Goal: Task Accomplishment & Management: Complete application form

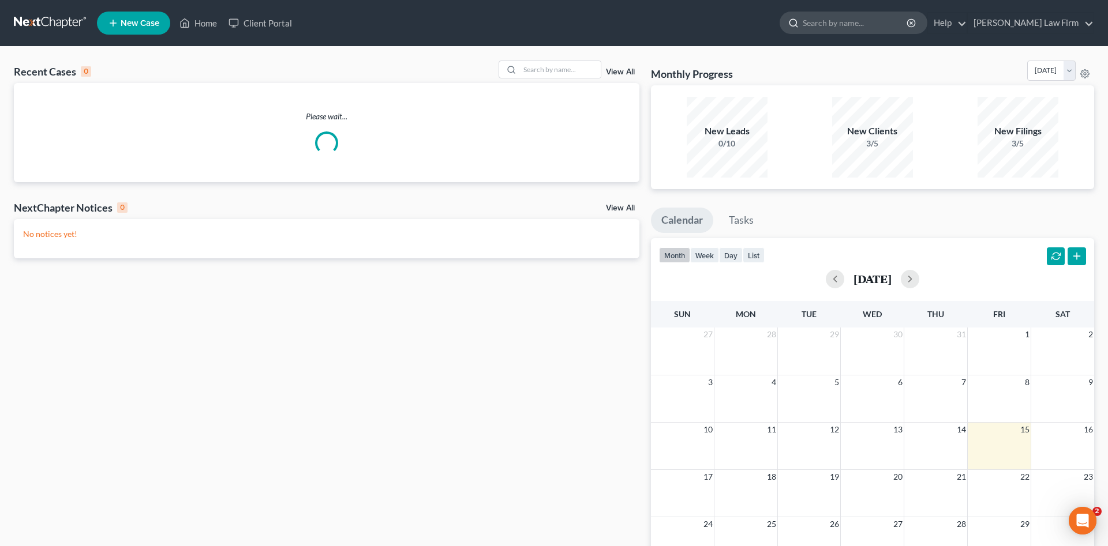
click at [872, 27] on input "search" at bounding box center [856, 22] width 106 height 21
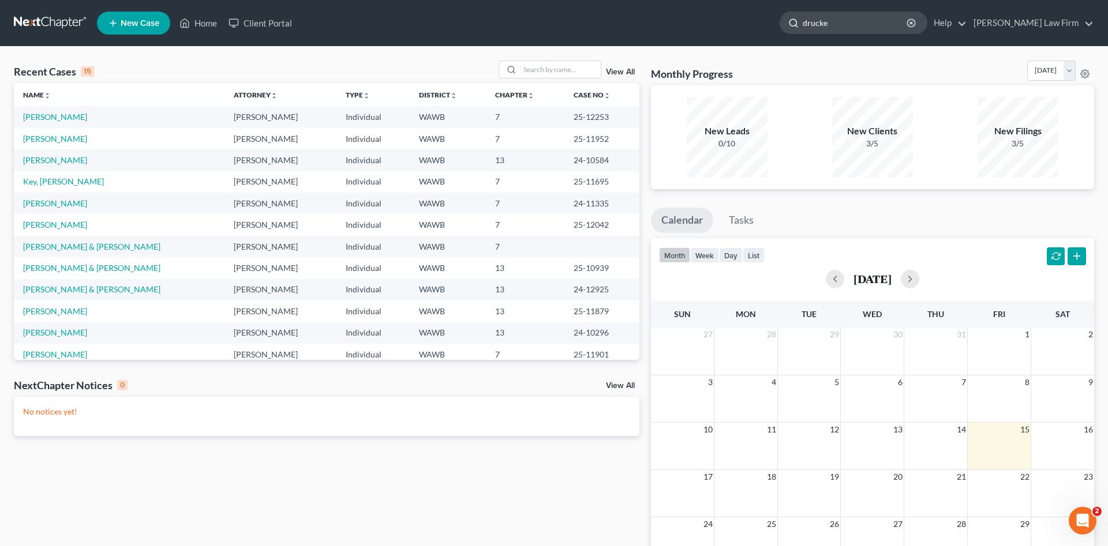
type input "[PERSON_NAME]"
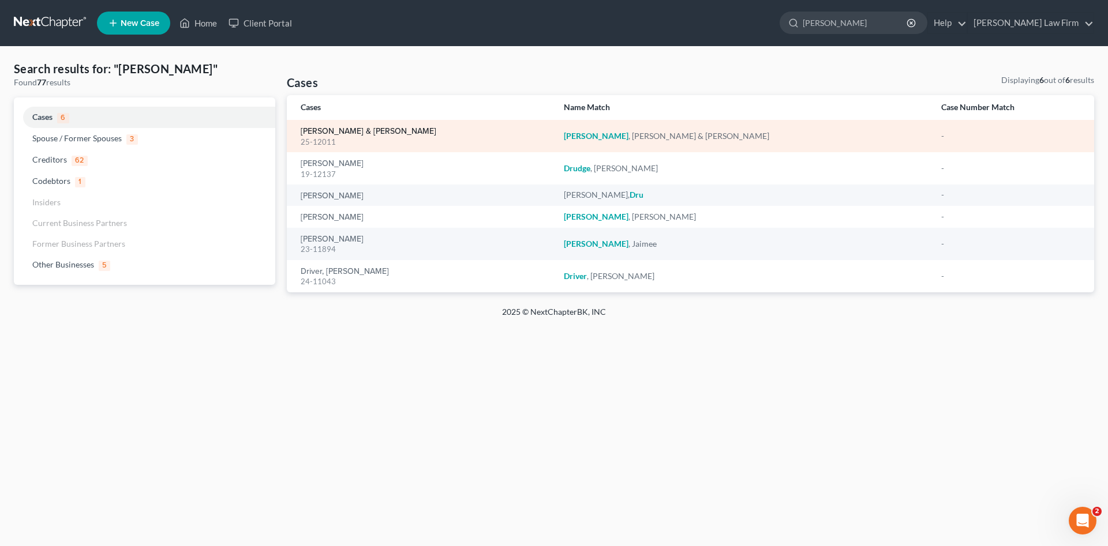
click at [365, 129] on link "Drucker, Samuel & Charvet" at bounding box center [369, 132] width 136 height 8
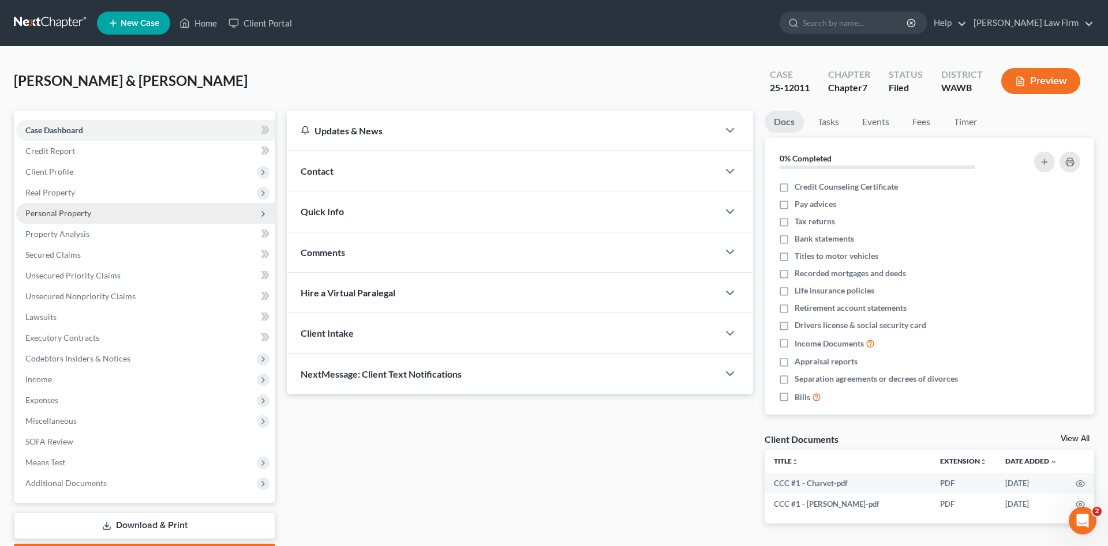
click at [97, 211] on span "Personal Property" at bounding box center [145, 213] width 259 height 21
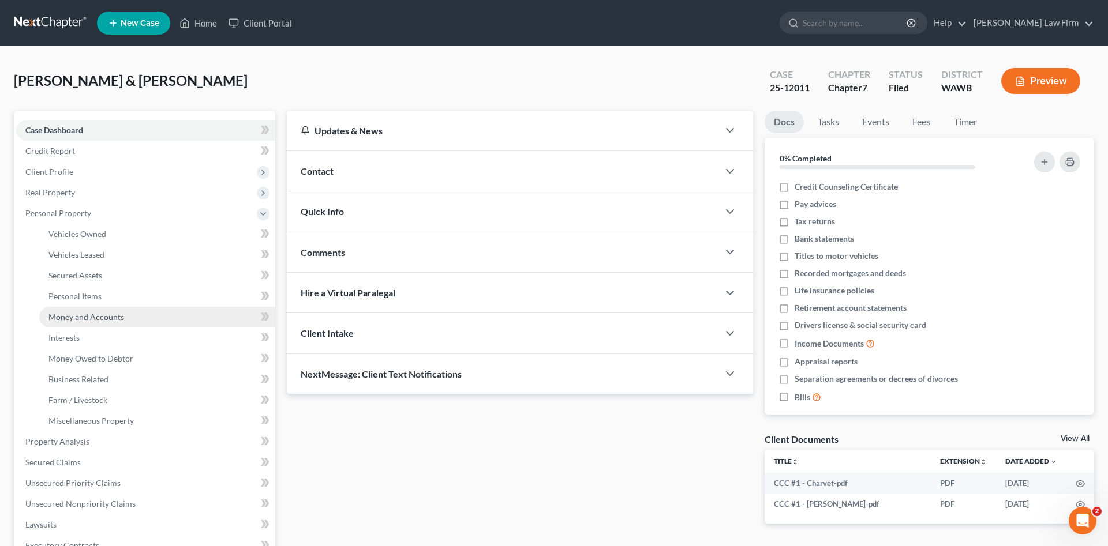
click at [121, 319] on span "Money and Accounts" at bounding box center [86, 317] width 76 height 10
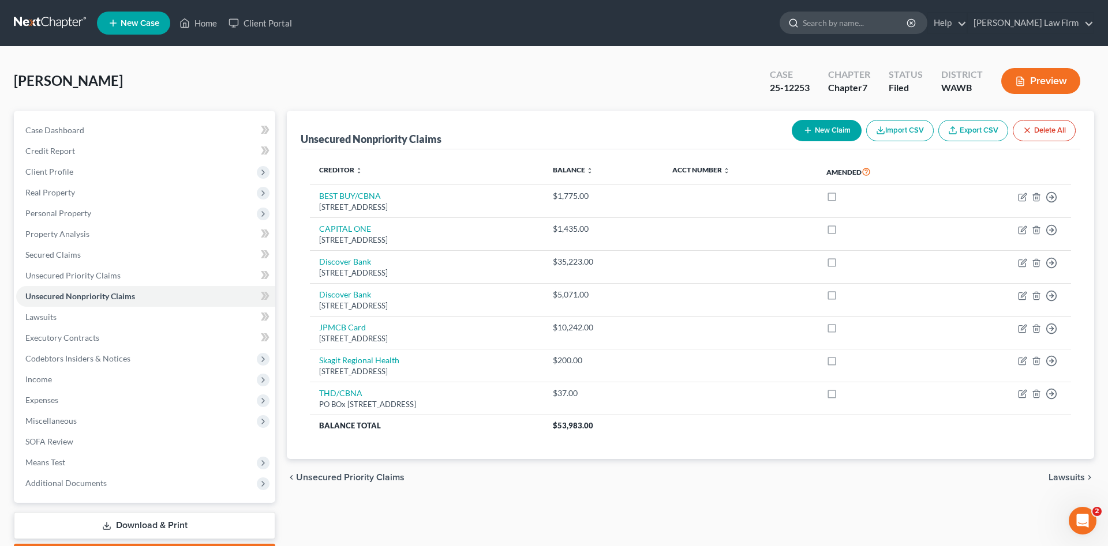
click at [869, 17] on input "search" at bounding box center [856, 22] width 106 height 21
type input "storm"
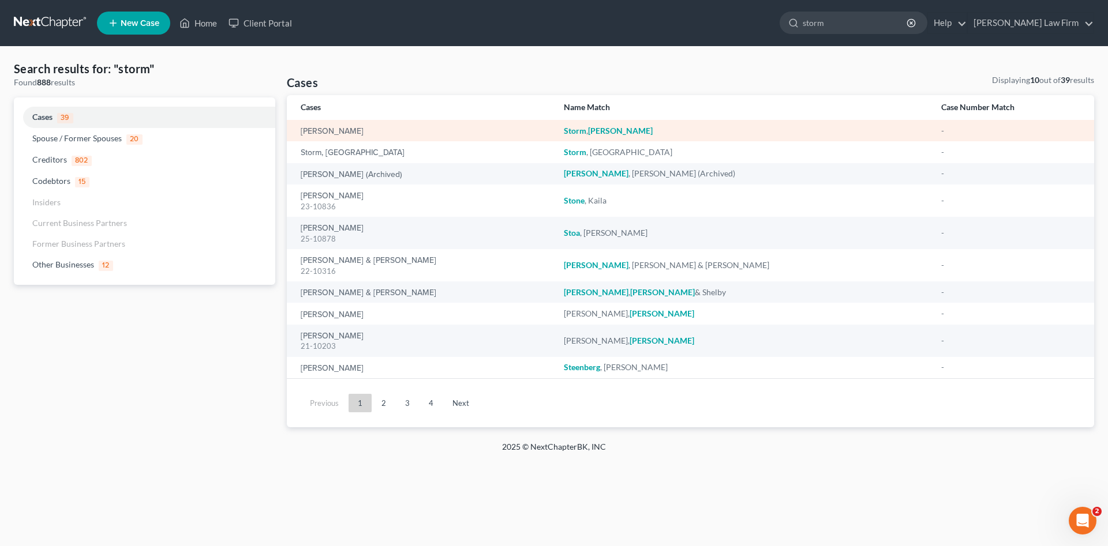
click at [346, 123] on td "[PERSON_NAME]" at bounding box center [421, 130] width 268 height 21
click at [351, 133] on link "[PERSON_NAME]" at bounding box center [332, 132] width 63 height 8
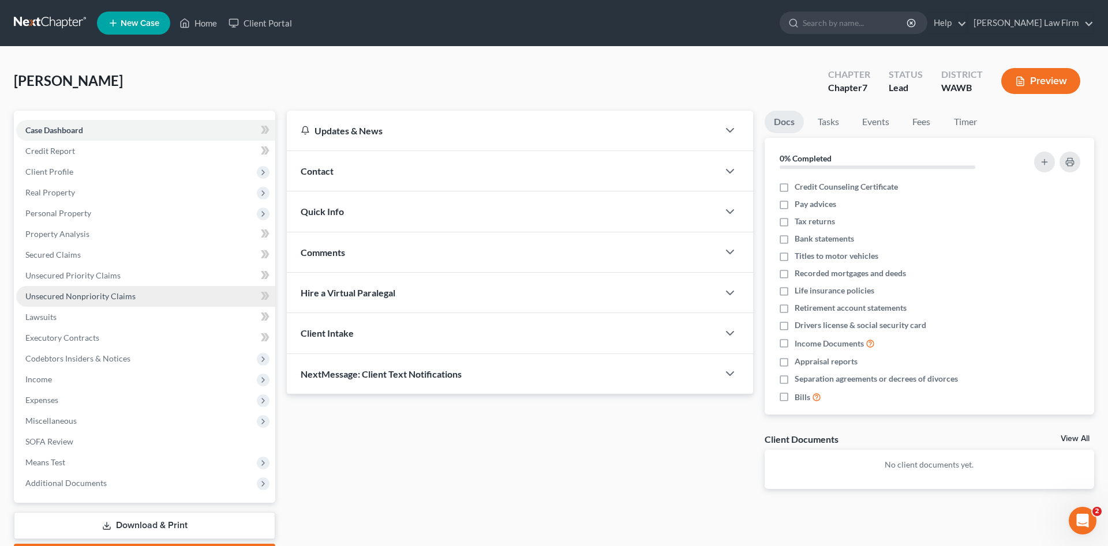
click at [139, 296] on link "Unsecured Nonpriority Claims" at bounding box center [145, 296] width 259 height 21
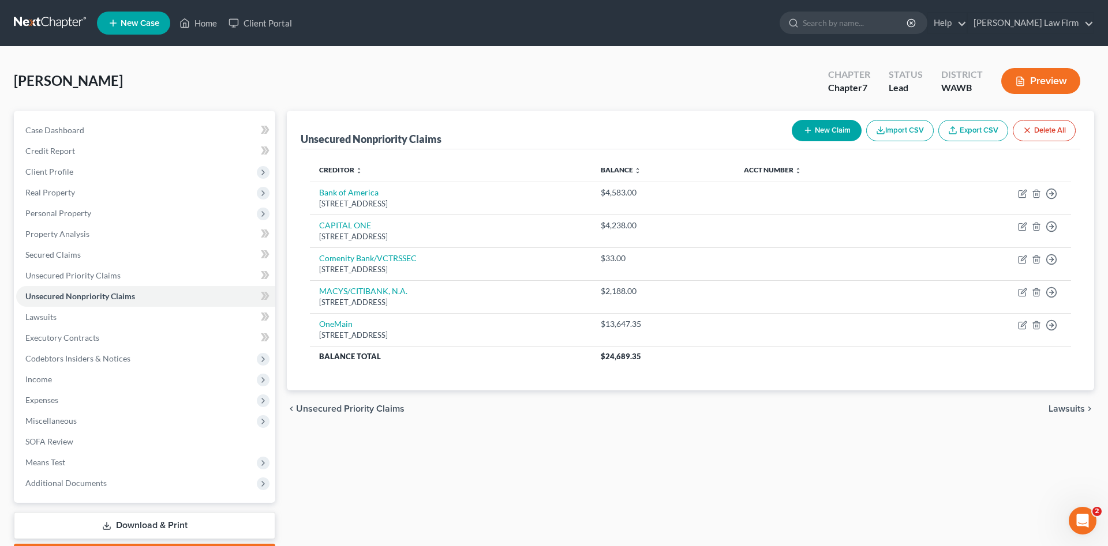
click at [858, 120] on div "New Claim Import CSV Export CSV Delete All" at bounding box center [933, 130] width 293 height 31
click at [824, 131] on button "New Claim" at bounding box center [827, 130] width 70 height 21
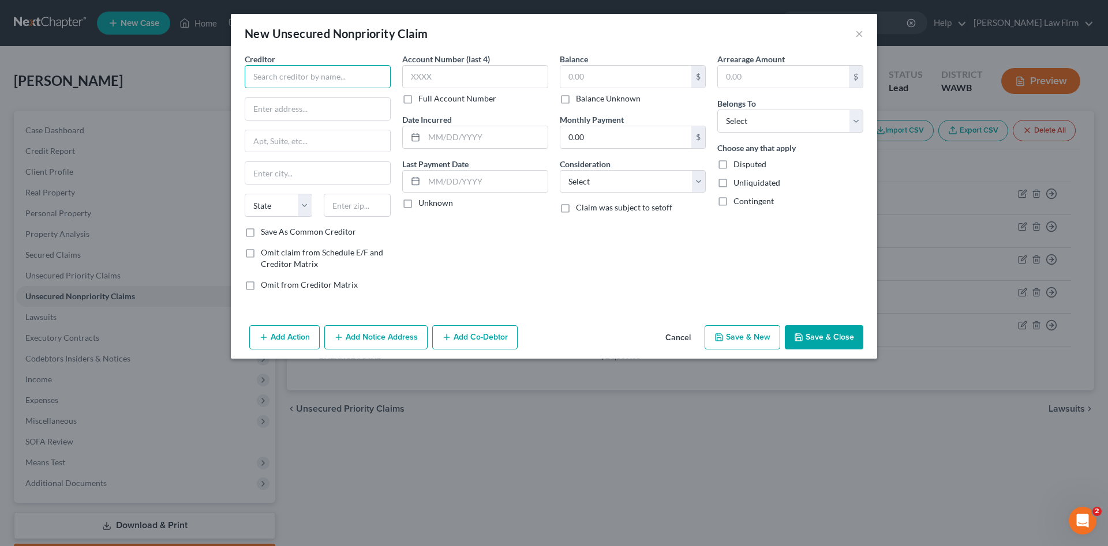
click at [341, 66] on input "text" at bounding box center [318, 76] width 146 height 23
drag, startPoint x: 331, startPoint y: 78, endPoint x: 107, endPoint y: 77, distance: 224.4
click at [245, 77] on input "CVS" at bounding box center [318, 76] width 146 height 23
paste input "Specialty payment"
click at [253, 71] on input "Specialty payment" at bounding box center [318, 76] width 146 height 23
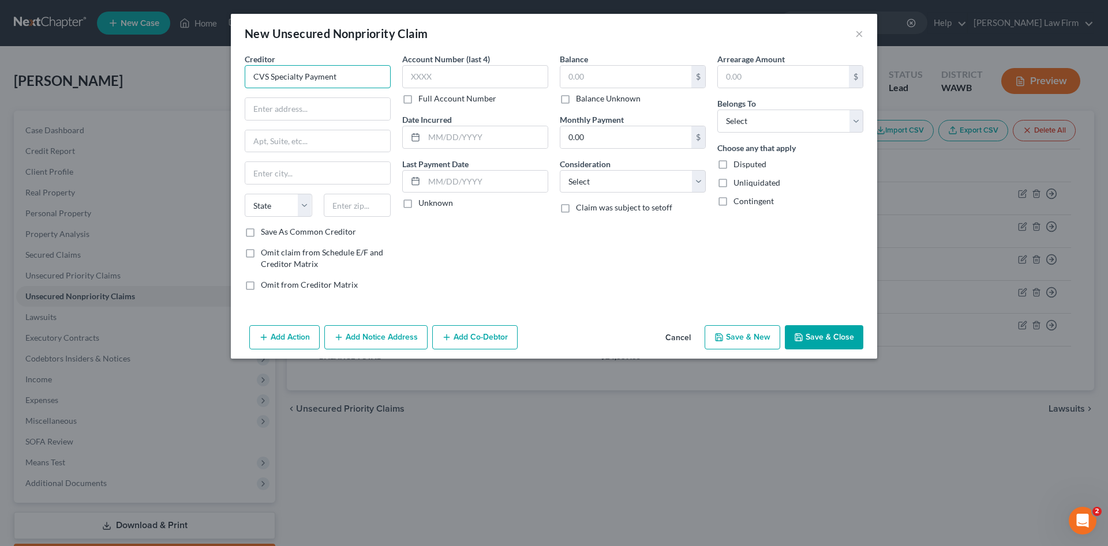
drag, startPoint x: 350, startPoint y: 81, endPoint x: 76, endPoint y: 81, distance: 274.1
click at [245, 81] on input "CVS Specialty Payment" at bounding box center [318, 76] width 146 height 23
paste input "text"
type input "CVS Specialty"
click at [340, 105] on input "text" at bounding box center [317, 109] width 145 height 22
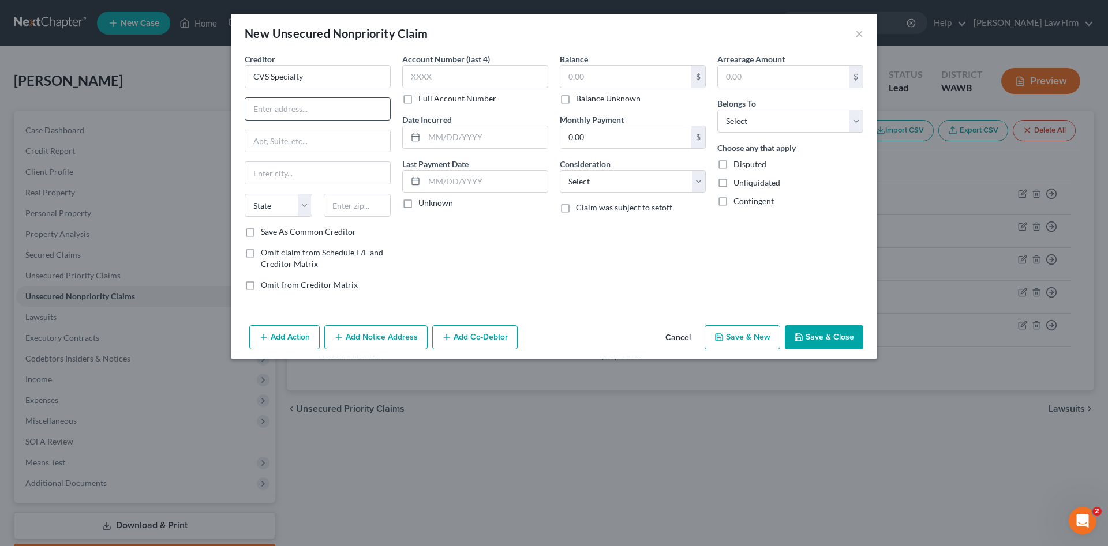
paste input "[STREET_ADDRESS]"
type input "[STREET_ADDRESS]"
click at [336, 206] on input "text" at bounding box center [358, 205] width 68 height 23
paste input "32819"
type input "32819"
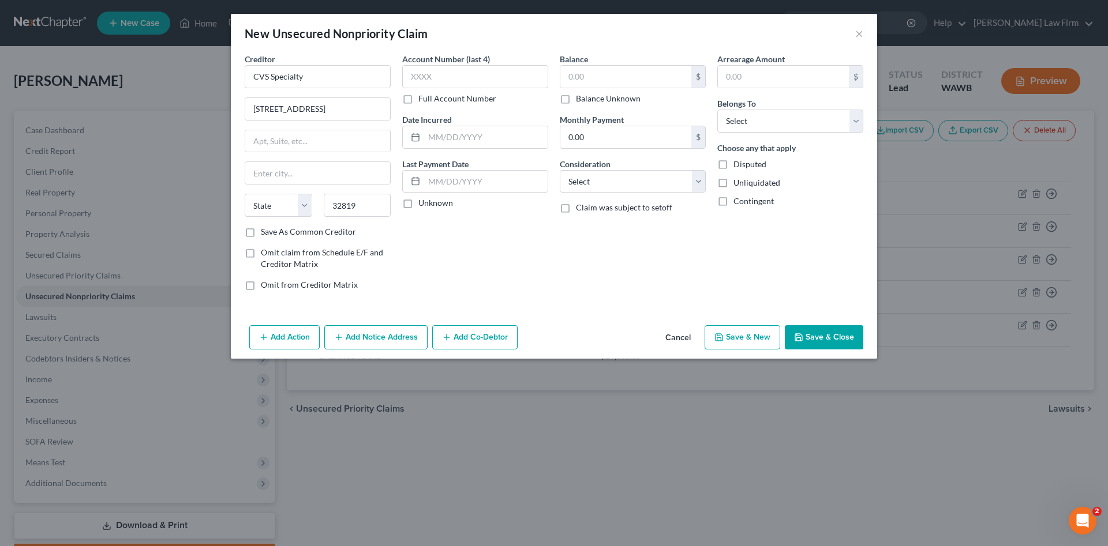
click at [466, 252] on div "Account Number (last 4) Full Account Number Date Incurred Last Payment Date Unk…" at bounding box center [475, 176] width 158 height 247
type input "Orlando"
select select "9"
click at [623, 83] on input "text" at bounding box center [625, 77] width 131 height 22
type input "3,300.00"
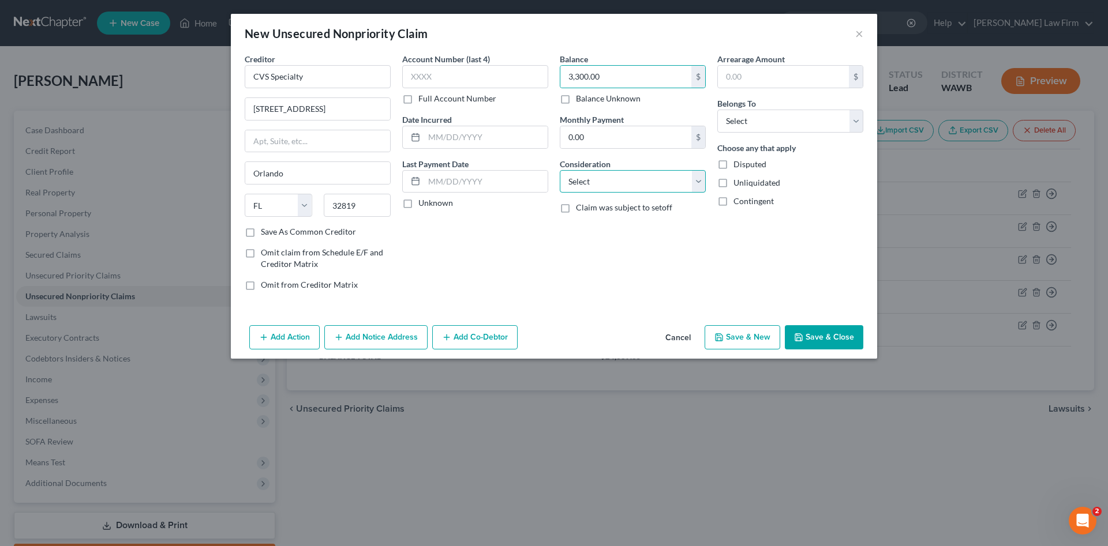
click at [560, 170] on select "Select Cable / Satellite Services Collection Agency Credit Card Debt Debt Couns…" at bounding box center [633, 181] width 146 height 23
select select "9"
click option "Medical Services" at bounding box center [0, 0] width 0 height 0
click at [717, 110] on select "Select Debtor 1 Only Debtor 2 Only Debtor 1 And Debtor 2 Only At Least One Of T…" at bounding box center [790, 121] width 146 height 23
select select "0"
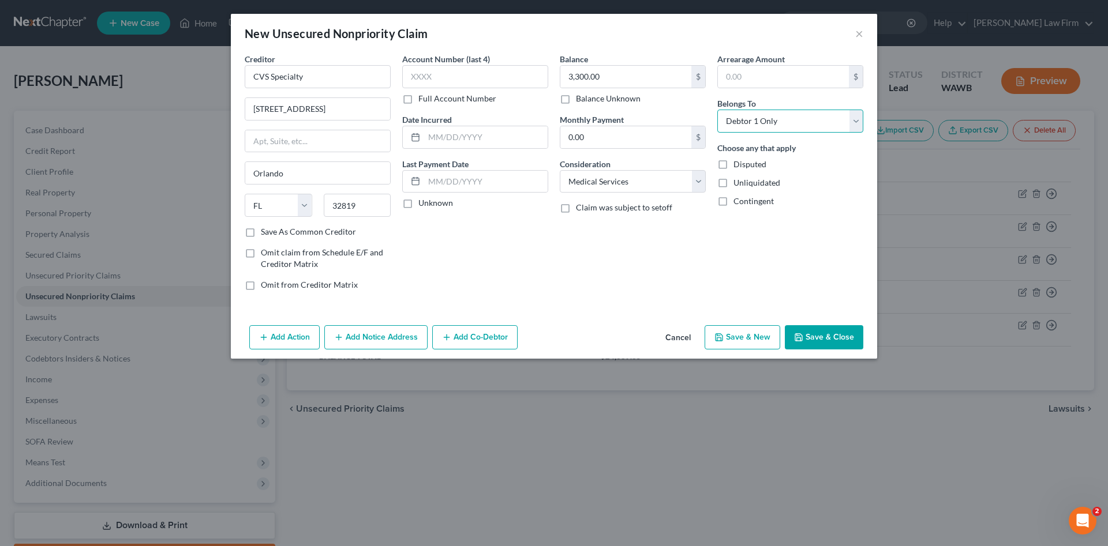
click option "Debtor 1 Only" at bounding box center [0, 0] width 0 height 0
click at [849, 345] on button "Save & Close" at bounding box center [824, 337] width 78 height 24
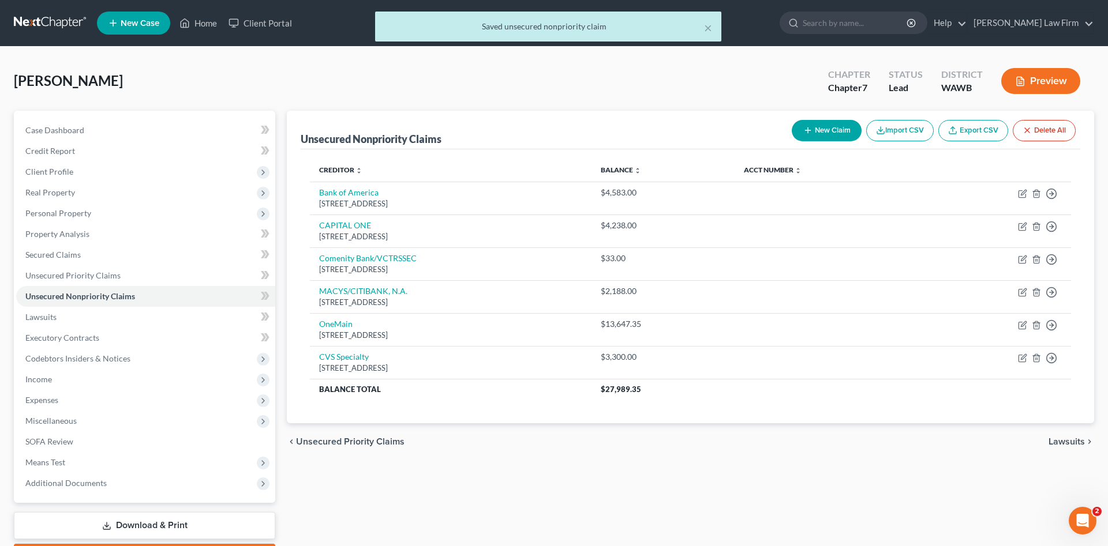
click at [683, 443] on div "chevron_left Unsecured Priority Claims Lawsuits chevron_right" at bounding box center [690, 441] width 807 height 37
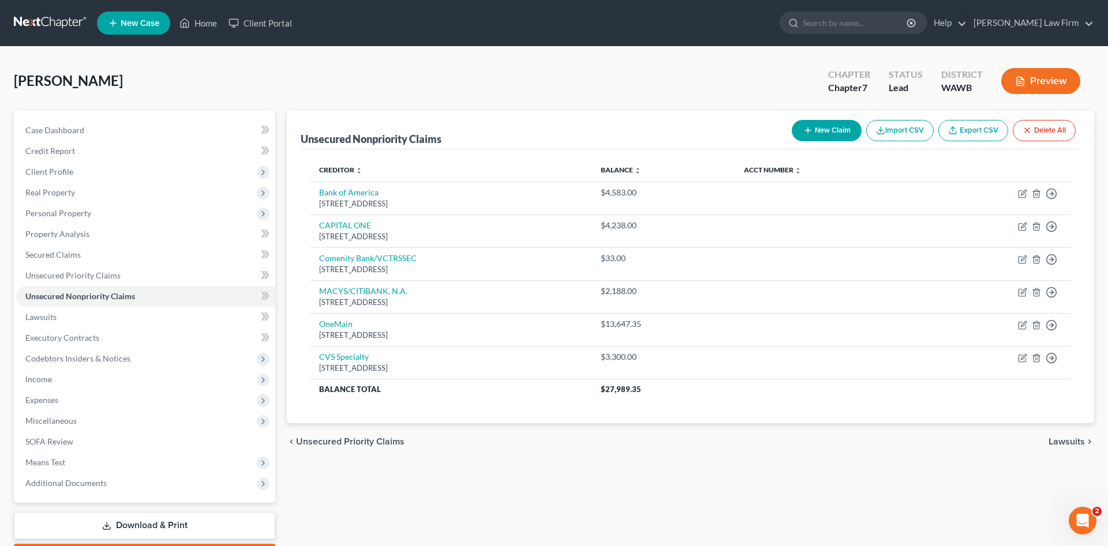
click at [823, 132] on button "New Claim" at bounding box center [827, 130] width 70 height 21
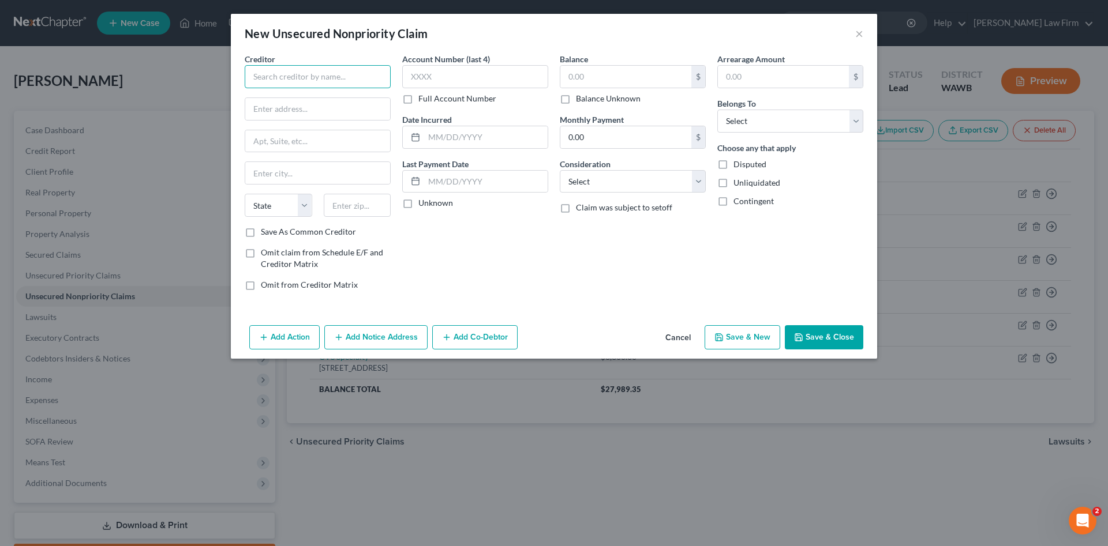
click at [314, 77] on input "text" at bounding box center [318, 76] width 146 height 23
type input "TSI"
click at [326, 126] on div "Creditor * TSI Eastside Emergency Physicians [GEOGRAPHIC_DATA] State [US_STATE]…" at bounding box center [318, 139] width 146 height 173
click at [338, 100] on input "text" at bounding box center [317, 109] width 145 height 22
type input "PO Box 15618"
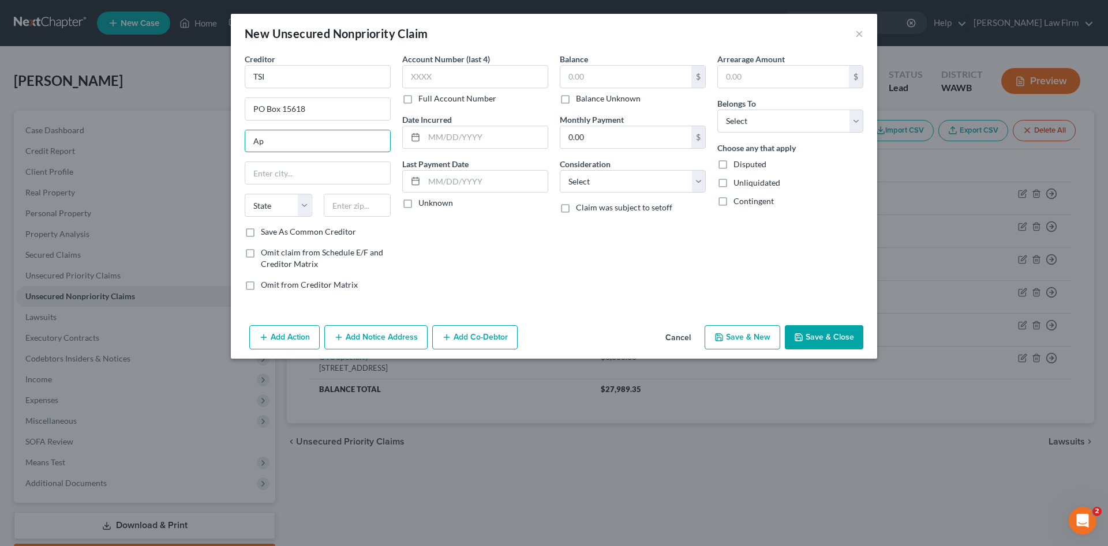
type input "A"
type input "Dept. 938"
click at [389, 203] on input "text" at bounding box center [358, 205] width 68 height 23
type input "19850"
type input "Wilmington"
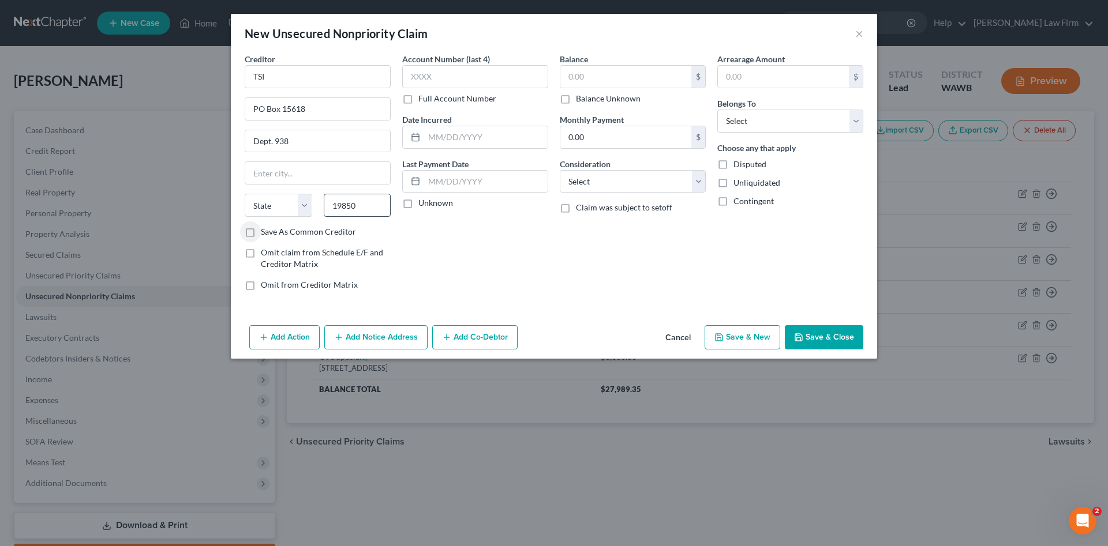
select select "7"
click at [464, 240] on div "Account Number (last 4) Full Account Number Date Incurred Last Payment Date Unk…" at bounding box center [475, 176] width 158 height 247
click at [653, 73] on input "text" at bounding box center [625, 77] width 131 height 22
type input "403.50"
click at [560, 170] on select "Select Cable / Satellite Services Collection Agency Credit Card Debt Debt Couns…" at bounding box center [633, 181] width 146 height 23
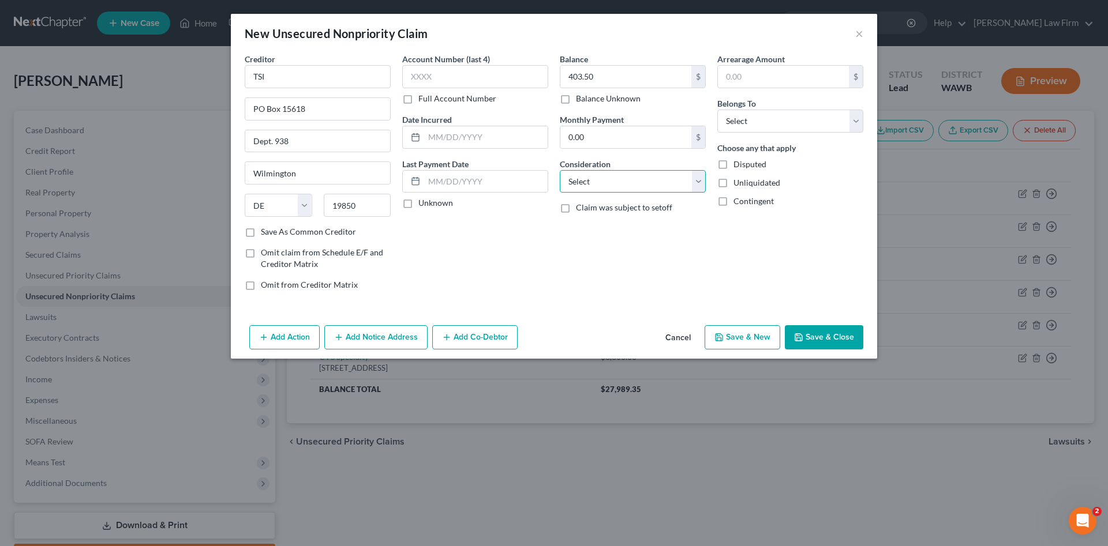
select select "9"
click option "Medical Services" at bounding box center [0, 0] width 0 height 0
click at [844, 335] on button "Save & Close" at bounding box center [824, 337] width 78 height 24
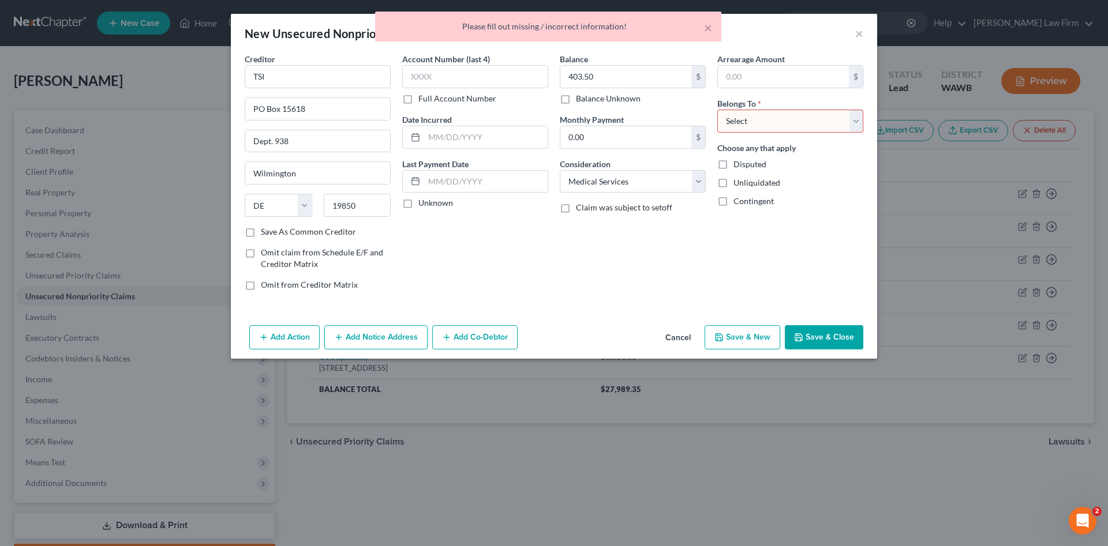
click at [717, 110] on select "Select Debtor 1 Only Debtor 2 Only Debtor 1 And Debtor 2 Only At Least One Of T…" at bounding box center [790, 121] width 146 height 23
select select "0"
click option "Debtor 1 Only" at bounding box center [0, 0] width 0 height 0
click at [843, 339] on button "Save & Close" at bounding box center [824, 337] width 78 height 24
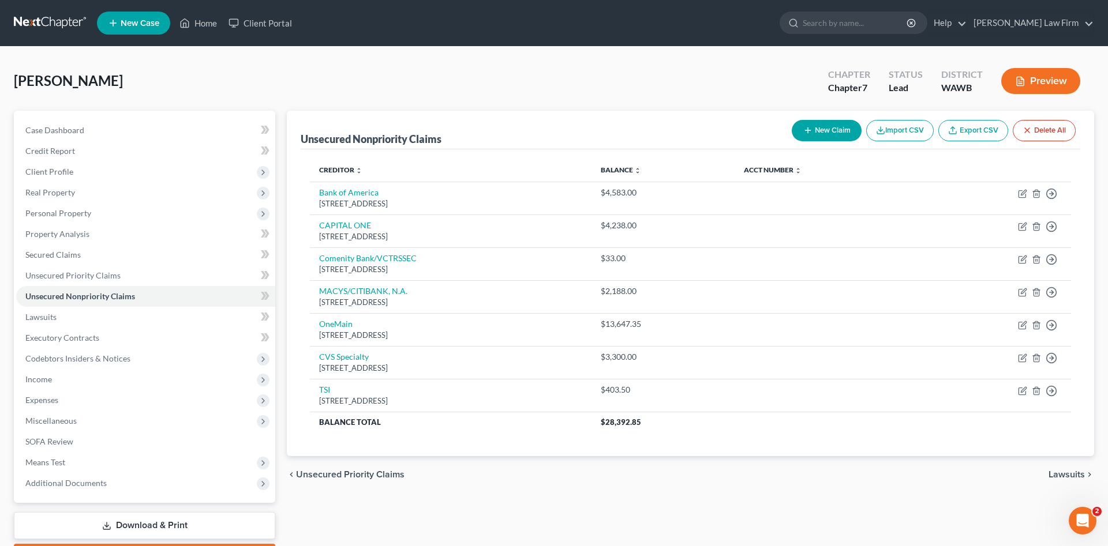
click at [820, 120] on button "New Claim" at bounding box center [827, 130] width 70 height 21
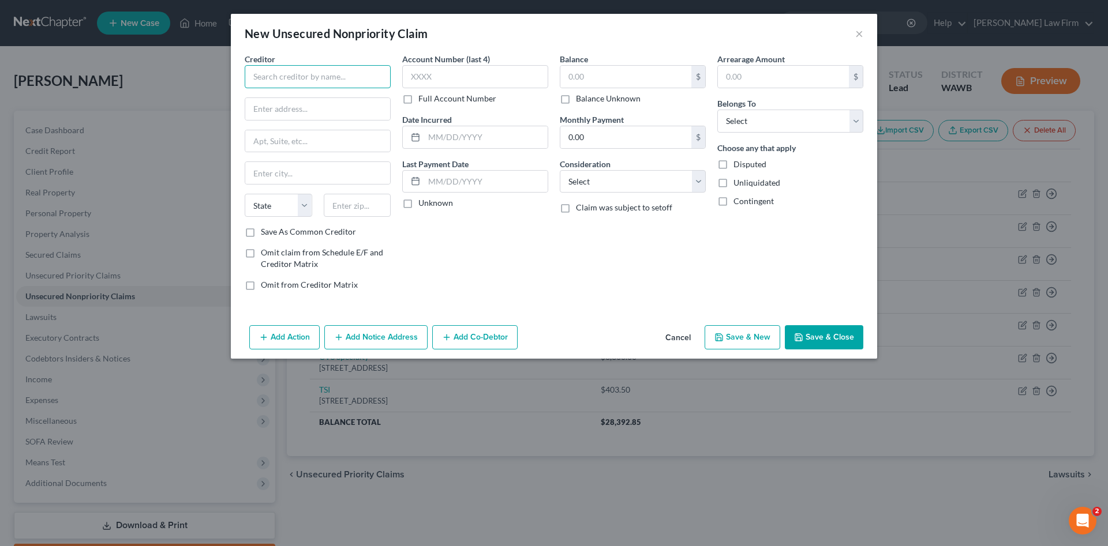
click at [364, 76] on input "text" at bounding box center [318, 76] width 146 height 23
type input "Northwest Multiple List Service"
type input "PO Box 34341"
click at [358, 208] on input "text" at bounding box center [358, 205] width 68 height 23
type input "98124"
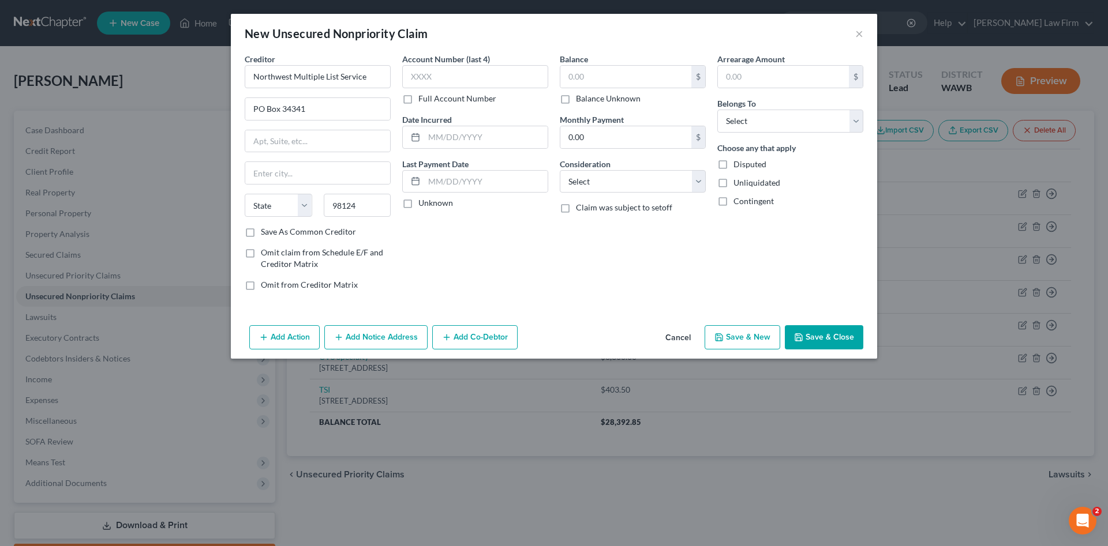
click at [466, 294] on div "Account Number (last 4) Full Account Number Date Incurred Last Payment Date Unk…" at bounding box center [475, 176] width 158 height 247
type input "[GEOGRAPHIC_DATA]"
select select "50"
click at [624, 74] on input "text" at bounding box center [625, 77] width 131 height 22
type input "400.00"
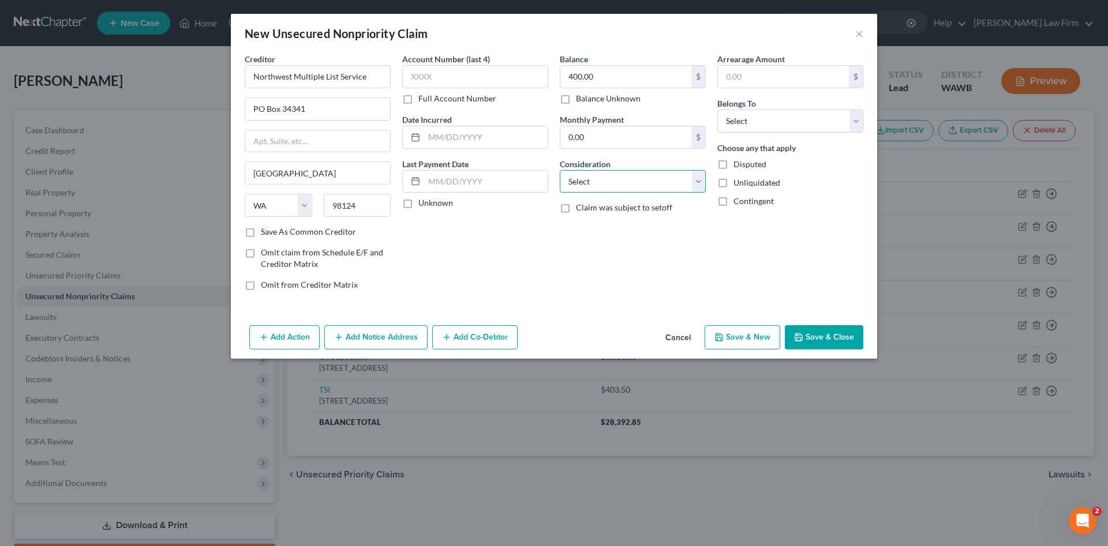
click at [560, 170] on select "Select Cable / Satellite Services Collection Agency Credit Card Debt Debt Couns…" at bounding box center [633, 181] width 146 height 23
select select "2"
click option "Credit Card Debt" at bounding box center [0, 0] width 0 height 0
click at [717, 110] on select "Select Debtor 1 Only Debtor 2 Only Debtor 1 And Debtor 2 Only At Least One Of T…" at bounding box center [790, 121] width 146 height 23
select select "0"
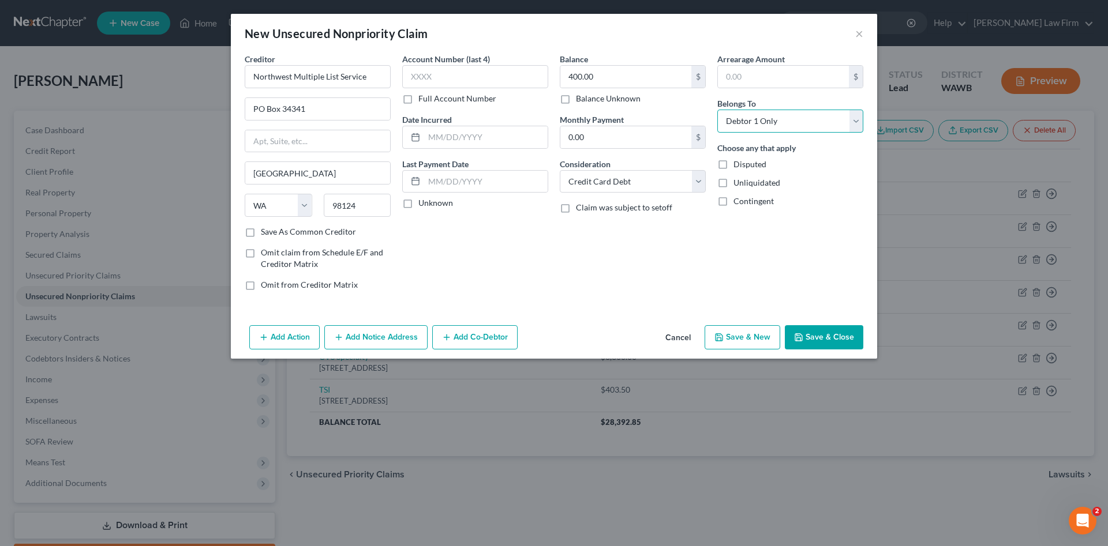
click option "Debtor 1 Only" at bounding box center [0, 0] width 0 height 0
click at [803, 163] on div "Disputed" at bounding box center [790, 165] width 146 height 12
click at [849, 335] on button "Save & Close" at bounding box center [824, 337] width 78 height 24
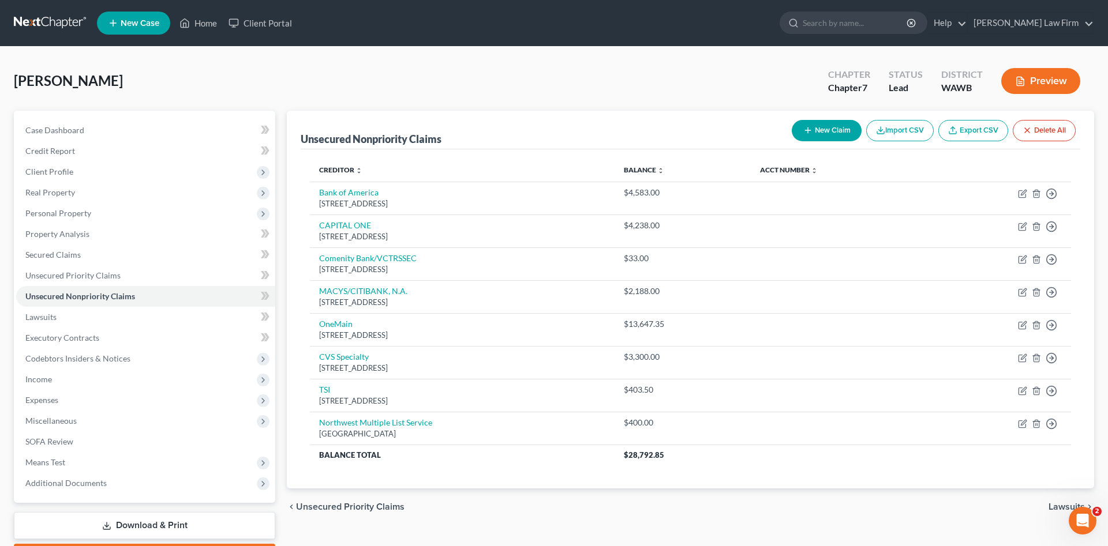
click at [810, 136] on button "New Claim" at bounding box center [827, 130] width 70 height 21
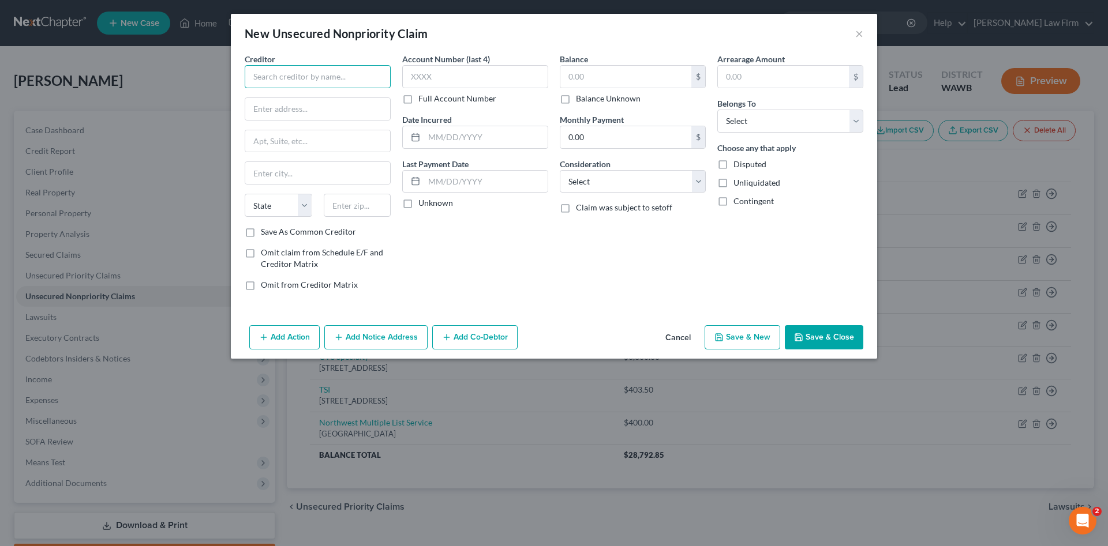
click at [269, 84] on input "text" at bounding box center [318, 76] width 146 height 23
type input "Physicians & Dentists Credit Bureau"
type input "PO Box 821330"
type input "98682"
type input "[GEOGRAPHIC_DATA]"
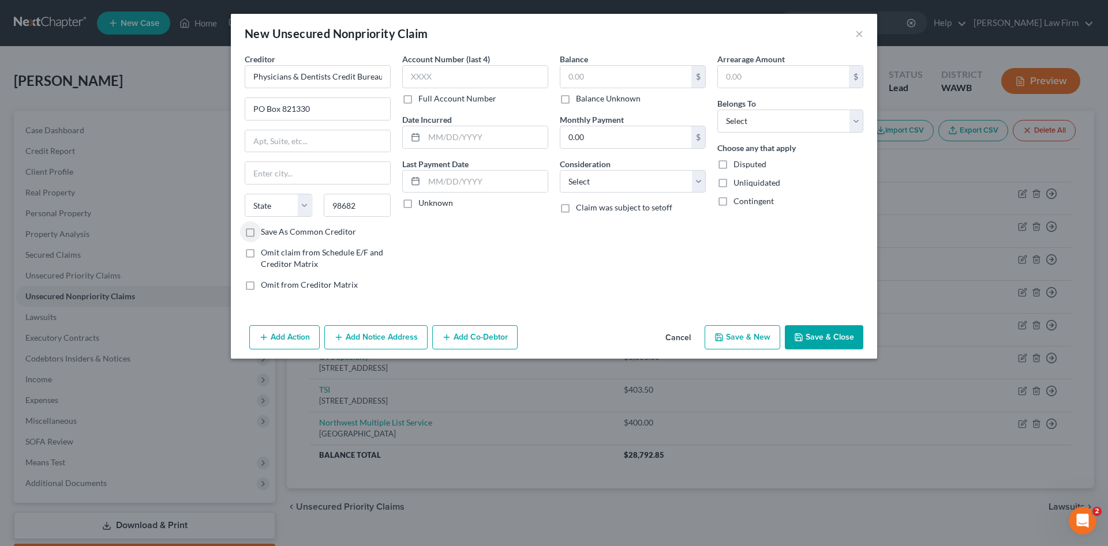
select select "50"
click at [610, 84] on input "text" at bounding box center [625, 77] width 131 height 22
type input "175.04"
click at [560, 170] on select "Select Cable / Satellite Services Collection Agency Credit Card Debt Debt Couns…" at bounding box center [633, 181] width 146 height 23
select select "9"
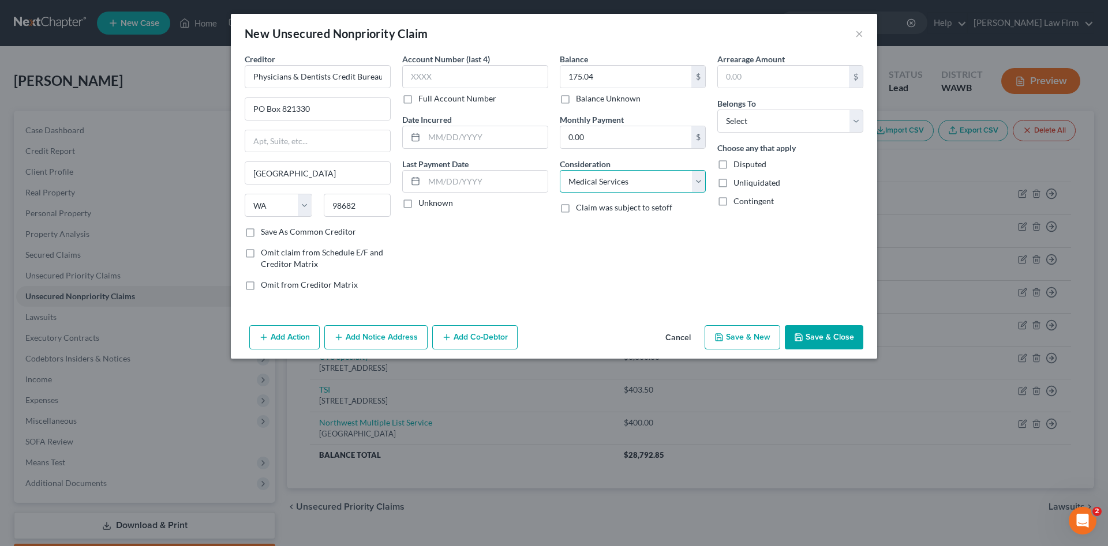
click option "Medical Services" at bounding box center [0, 0] width 0 height 0
click at [717, 110] on select "Select Debtor 1 Only Debtor 2 Only Debtor 1 And Debtor 2 Only At Least One Of T…" at bounding box center [790, 121] width 146 height 23
select select "0"
click option "Debtor 1 Only" at bounding box center [0, 0] width 0 height 0
click at [846, 341] on button "Save & Close" at bounding box center [824, 337] width 78 height 24
